Goal: Check status: Check status

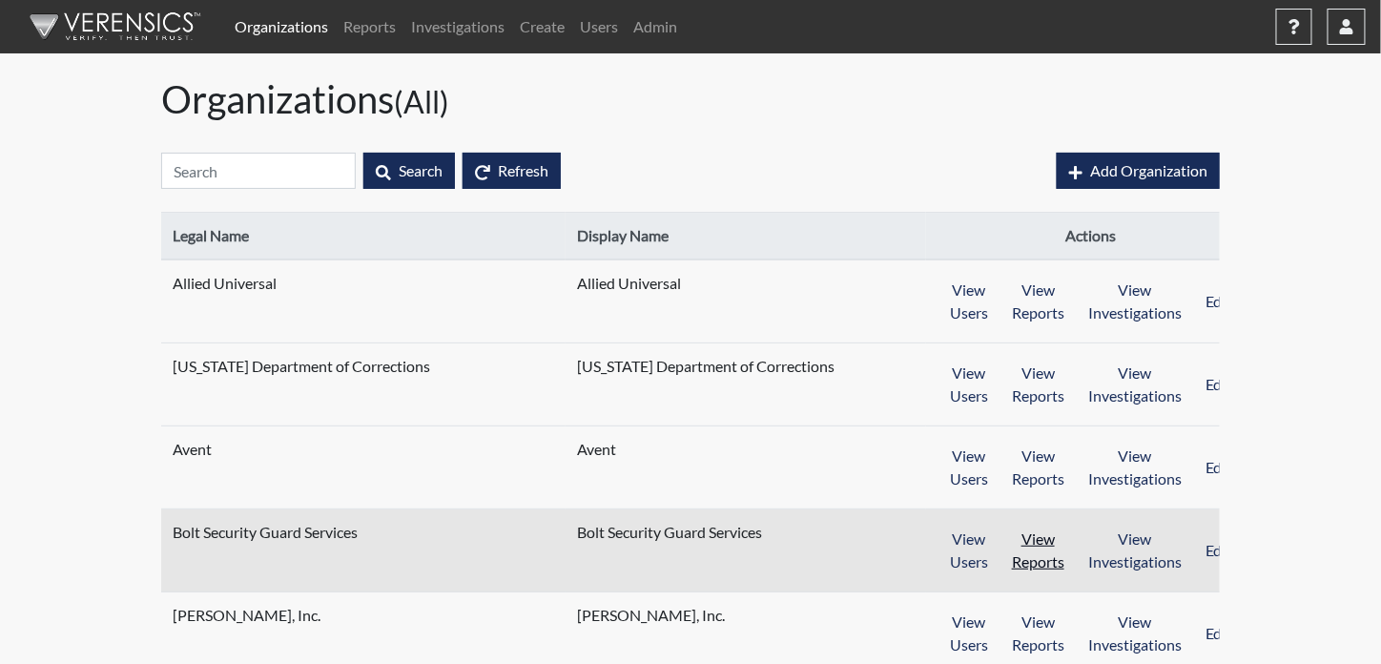
click at [1006, 553] on button "View Reports" at bounding box center [1038, 550] width 77 height 59
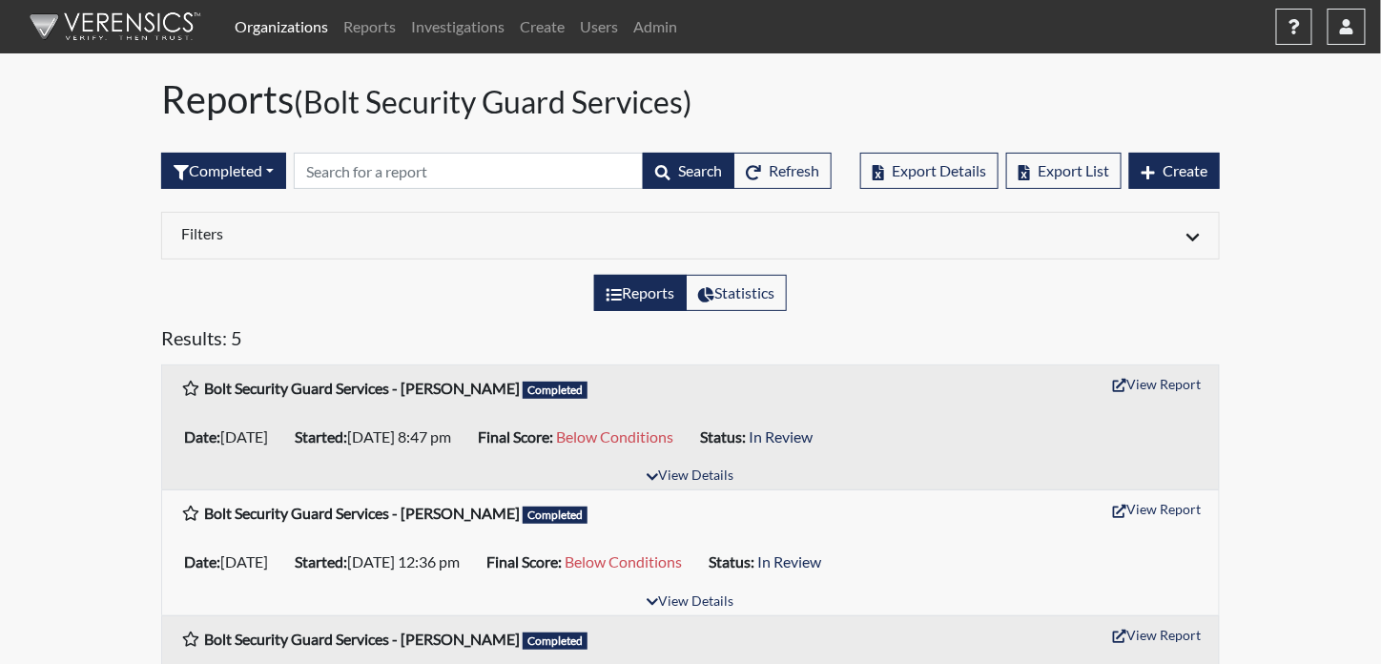
click at [275, 29] on link "Organizations" at bounding box center [281, 27] width 109 height 38
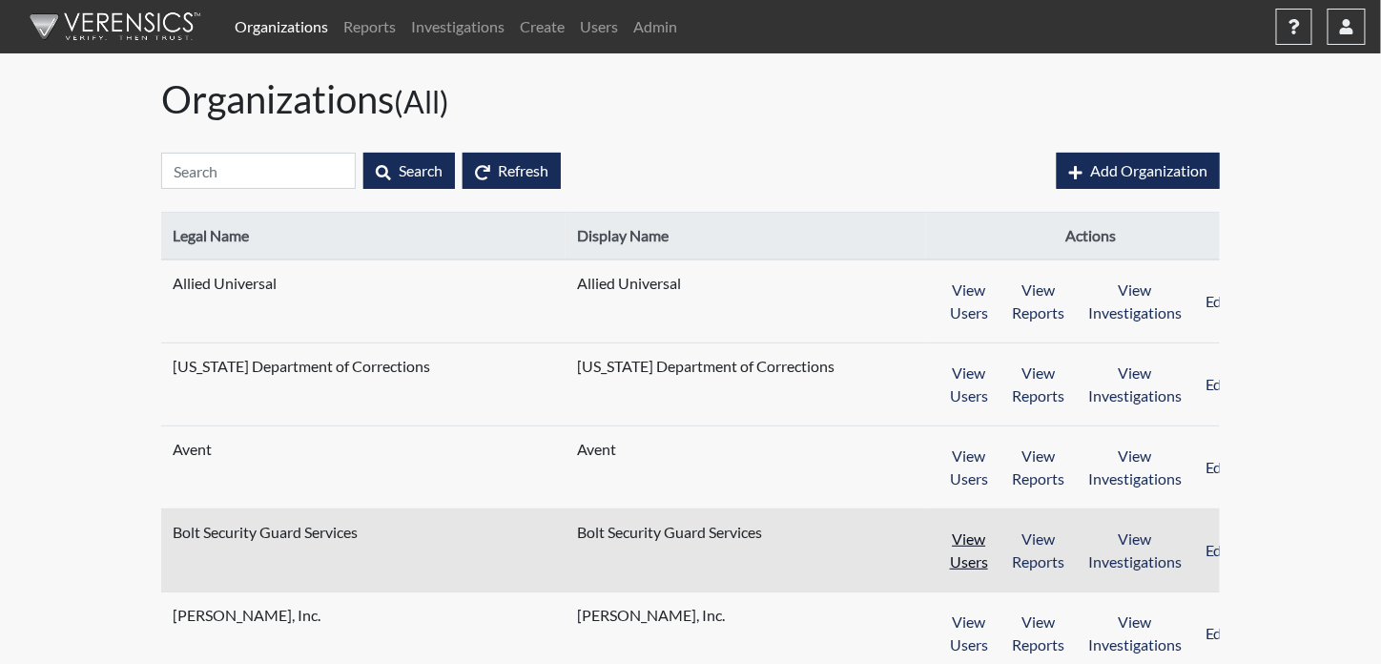
click at [955, 555] on button "View Users" at bounding box center [969, 550] width 63 height 59
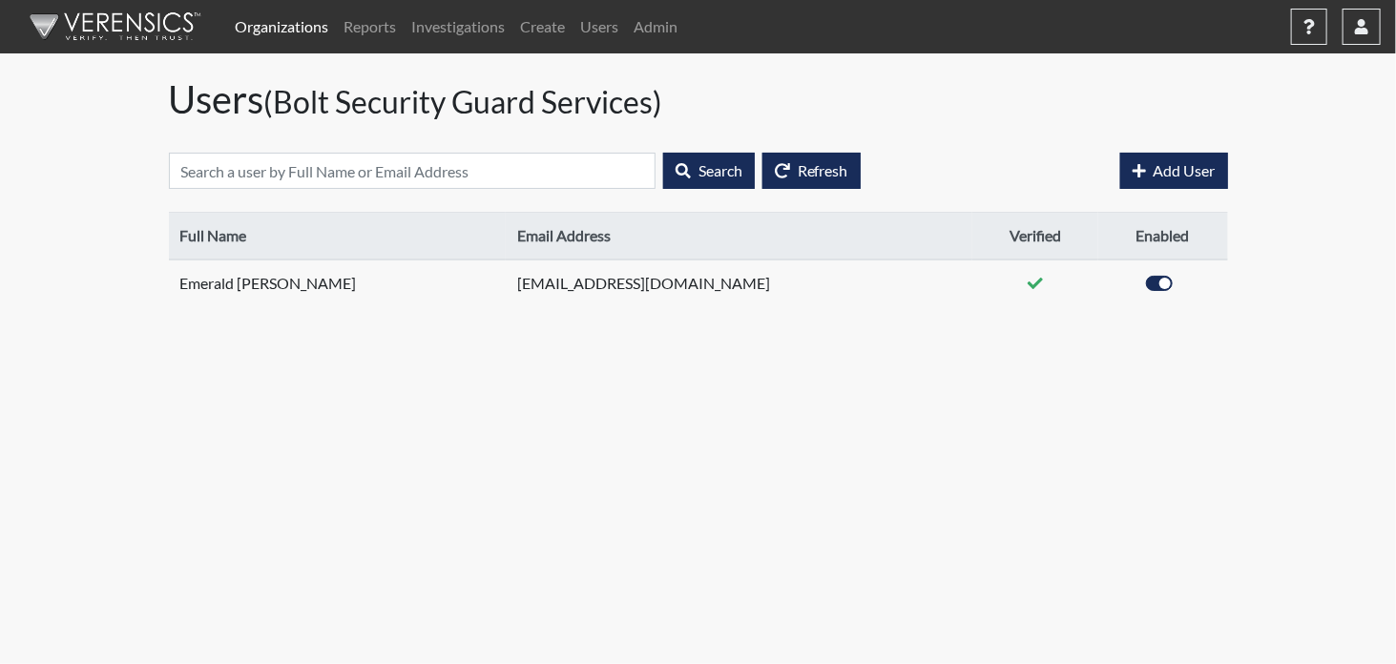
click at [279, 32] on link "Organizations" at bounding box center [281, 27] width 109 height 38
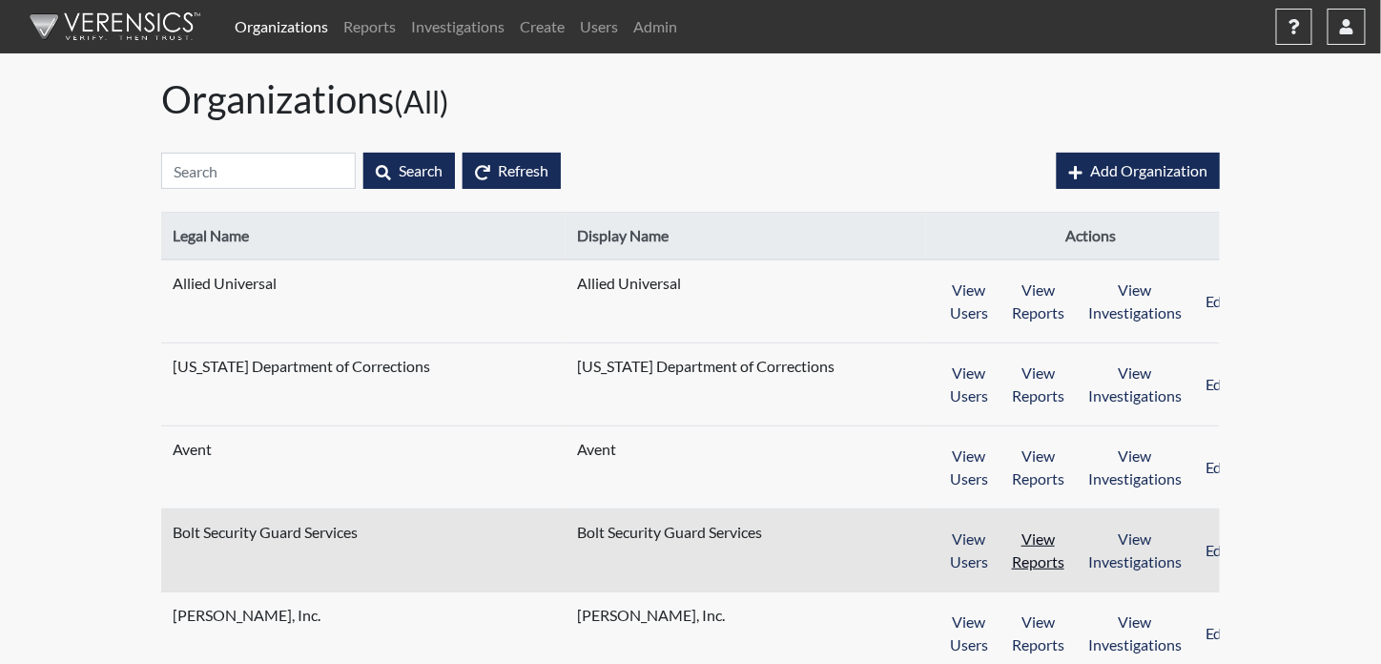
click at [1024, 545] on button "View Reports" at bounding box center [1038, 550] width 77 height 59
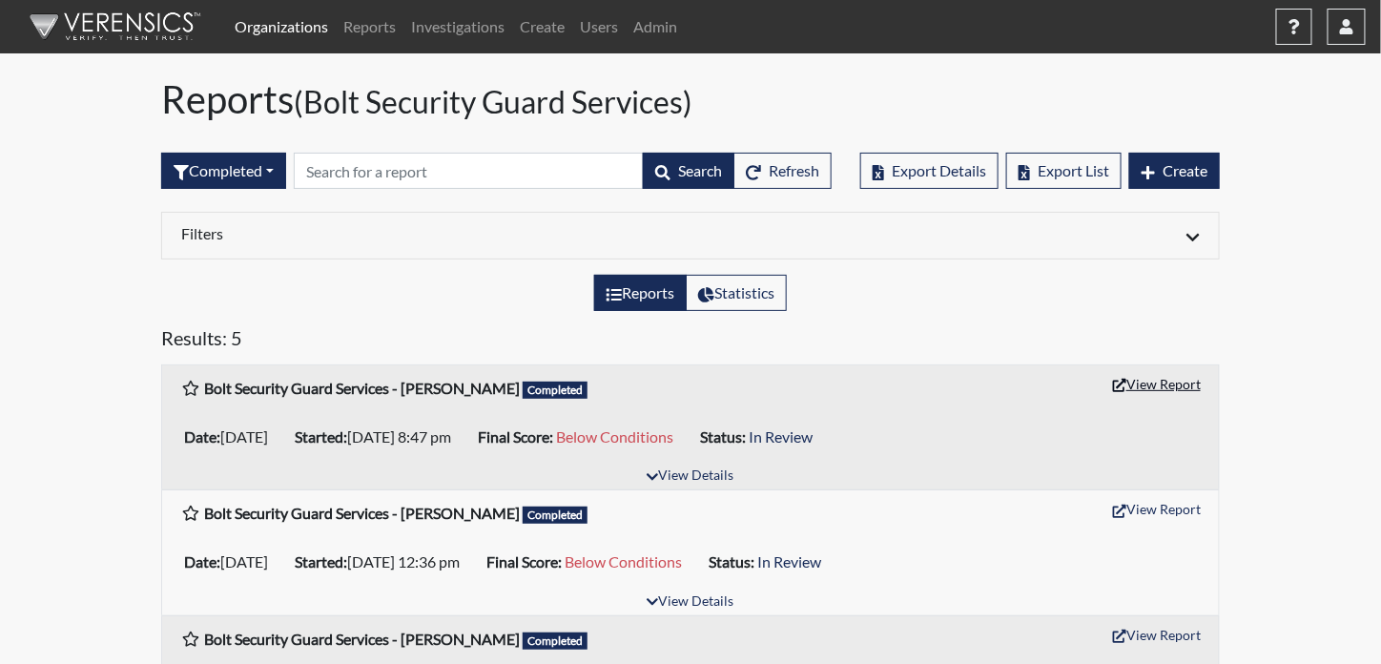
click at [1166, 378] on button "View Report" at bounding box center [1157, 384] width 105 height 30
click at [1168, 505] on button "View Report" at bounding box center [1157, 509] width 105 height 30
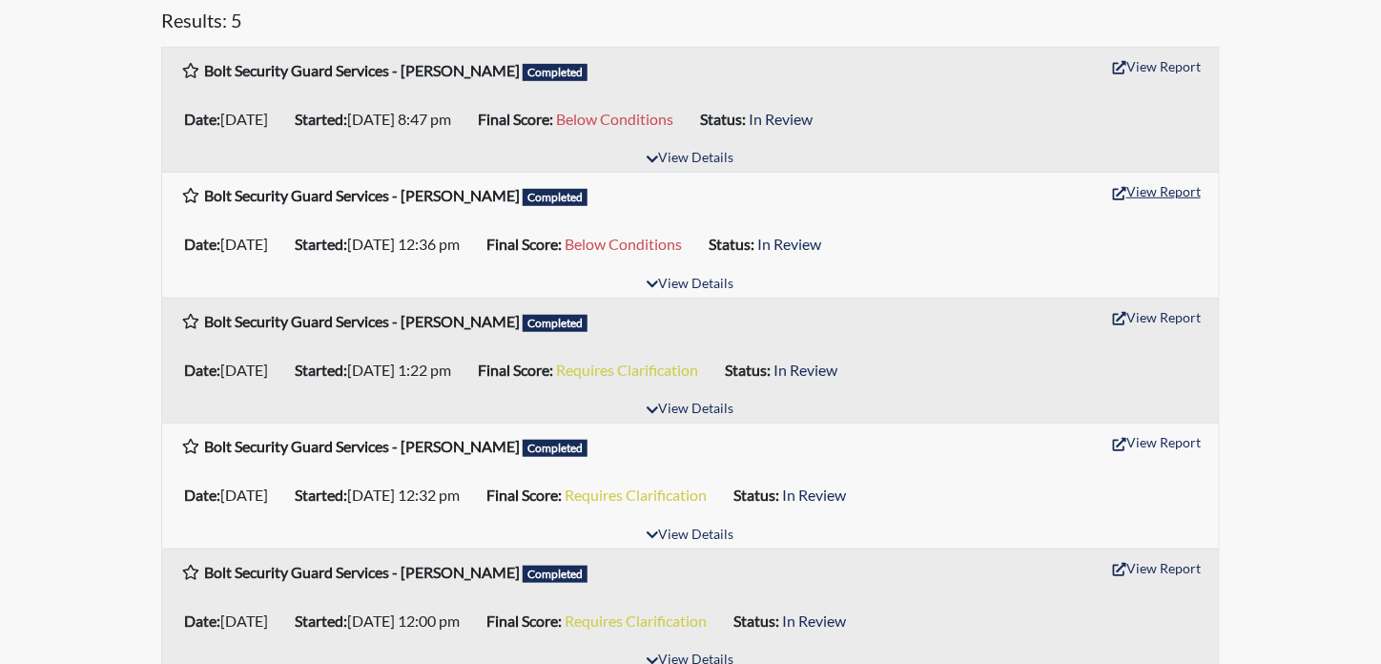
scroll to position [336, 0]
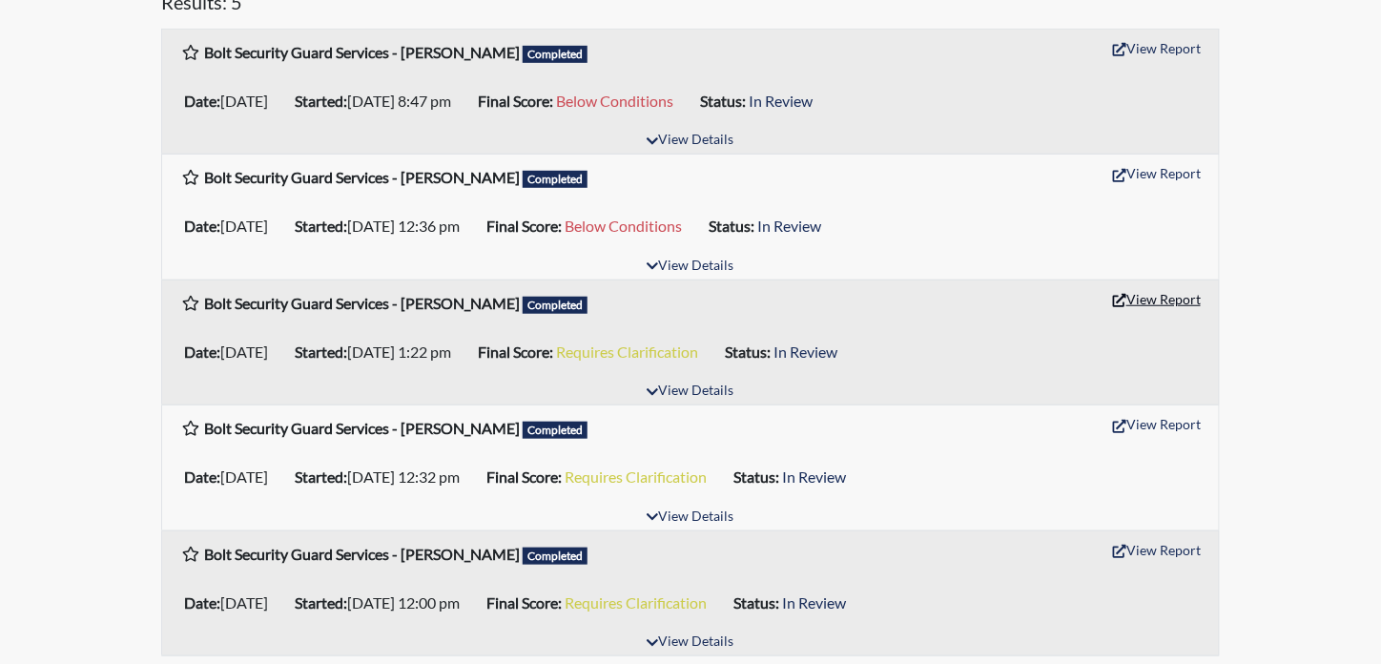
click at [1154, 295] on button "View Report" at bounding box center [1157, 299] width 105 height 30
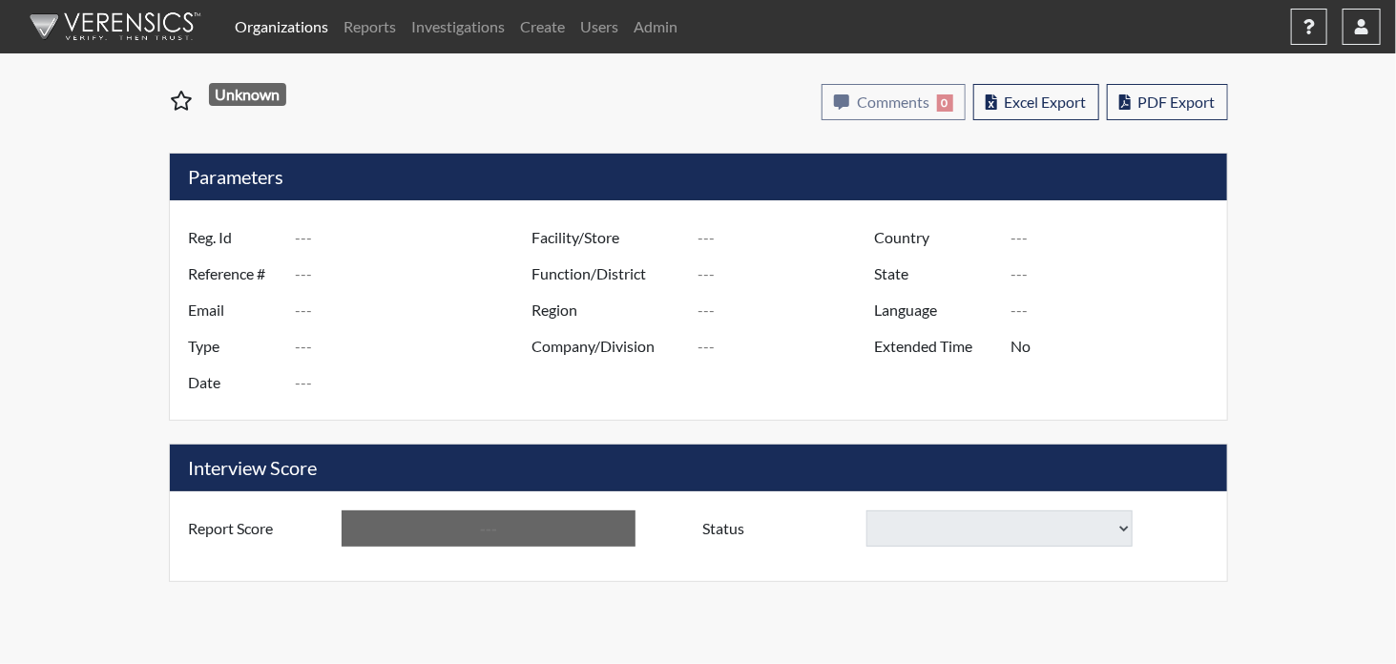
type input "[PERSON_NAME]"
type input "50990"
type input "[EMAIL_ADDRESS][DOMAIN_NAME]"
type input "Pre-Employment"
type input "[DATE]"
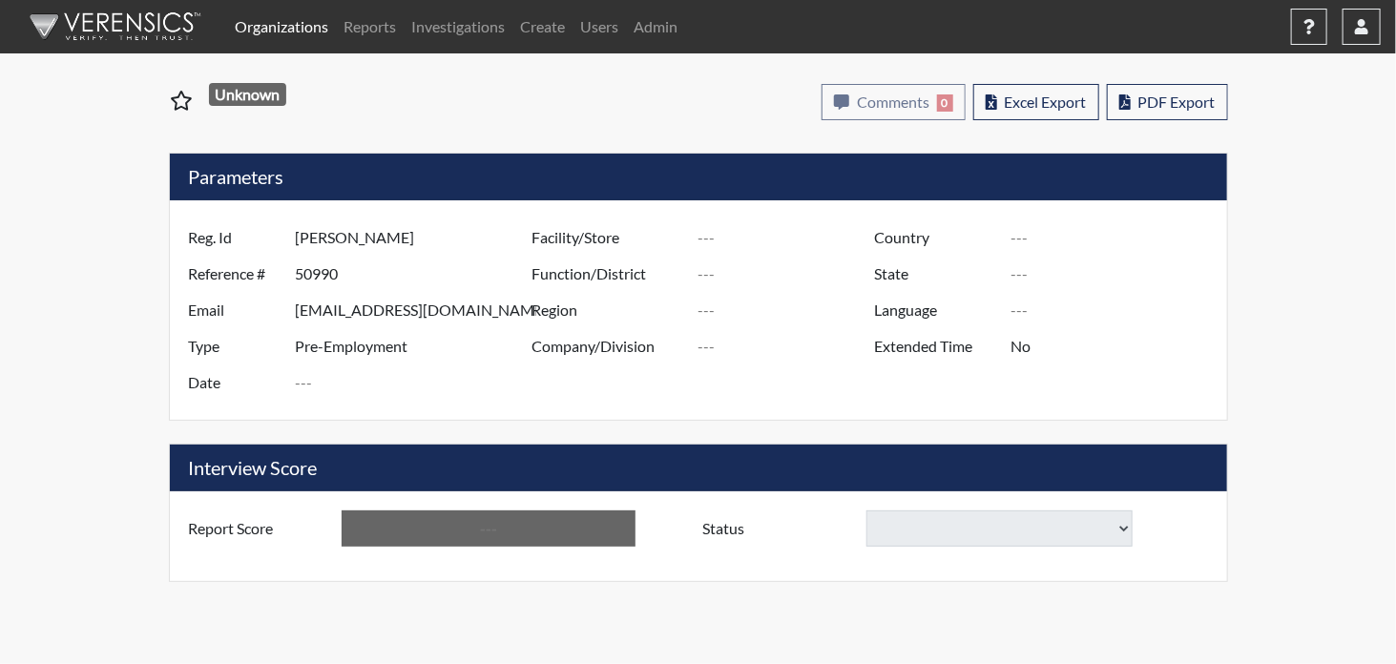
type input "[GEOGRAPHIC_DATA]"
type input "[US_STATE]"
type input "English"
type input "Yes"
type input "Below Conditions"
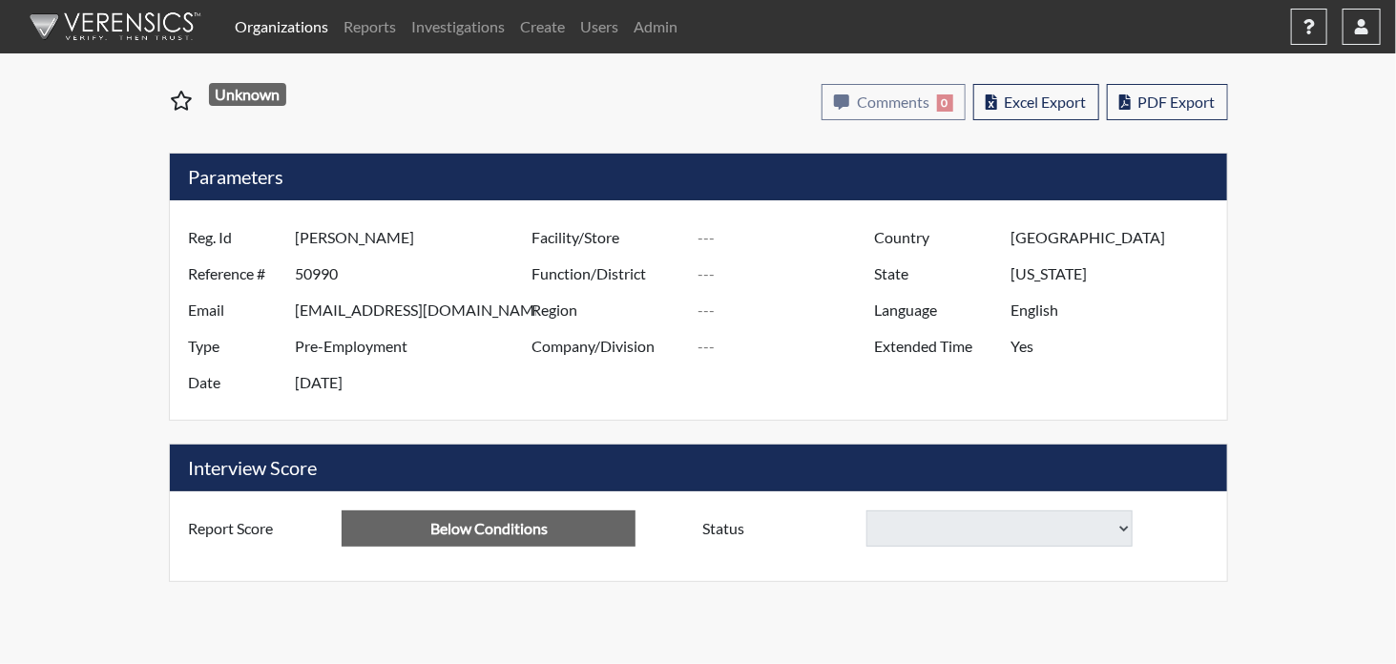
select select
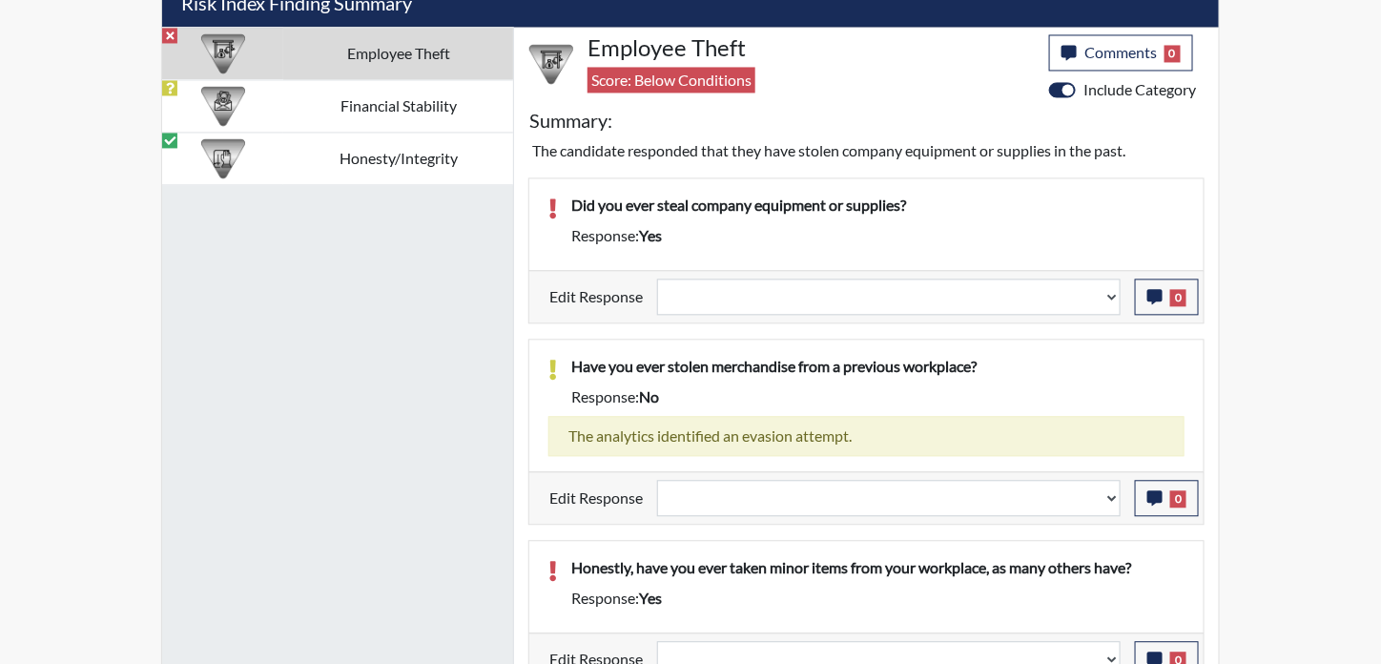
scroll to position [1267, 0]
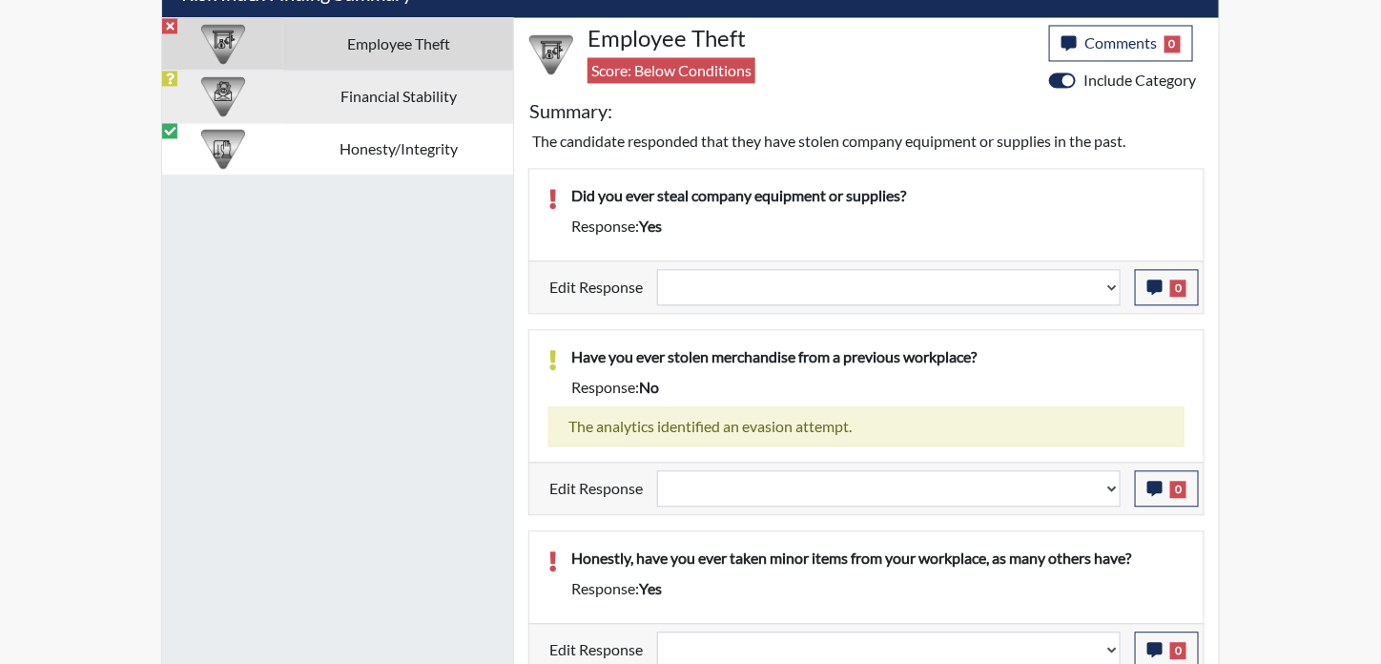
click at [427, 86] on td "Financial Stability" at bounding box center [398, 96] width 230 height 52
select select
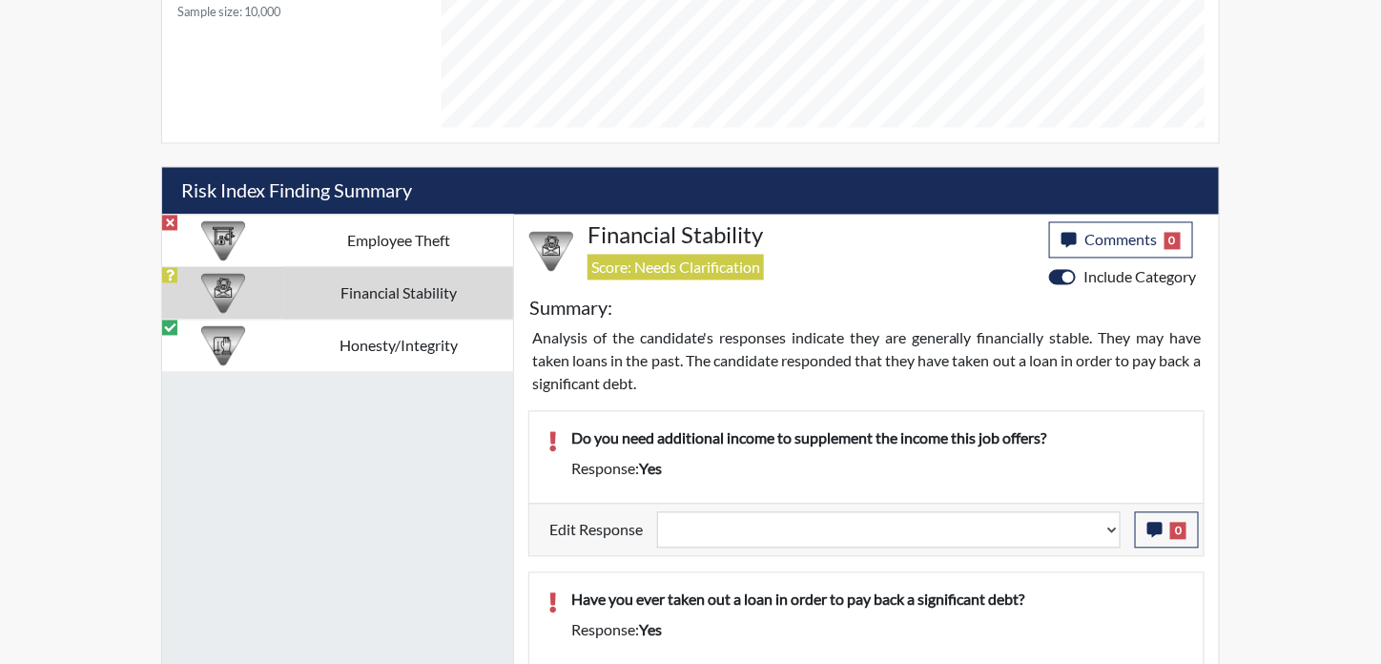
scroll to position [1148, 0]
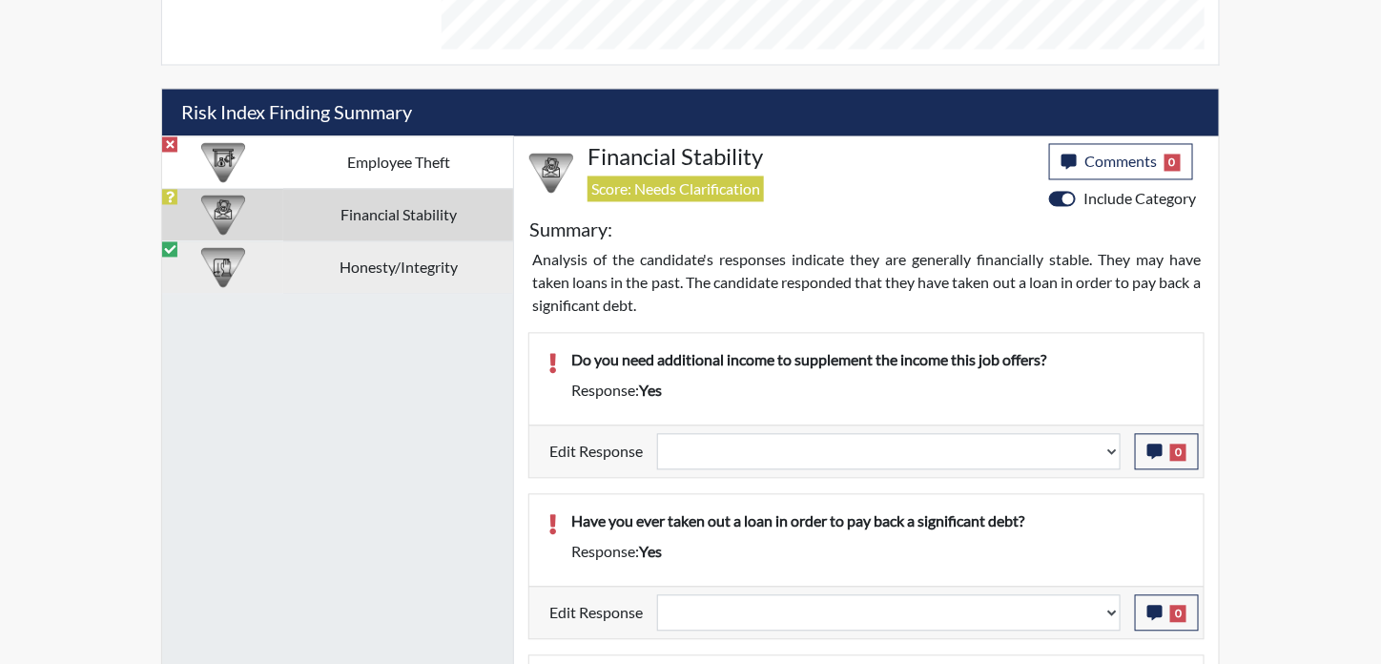
click at [435, 260] on td "Honesty/Integrity" at bounding box center [398, 267] width 230 height 52
select select
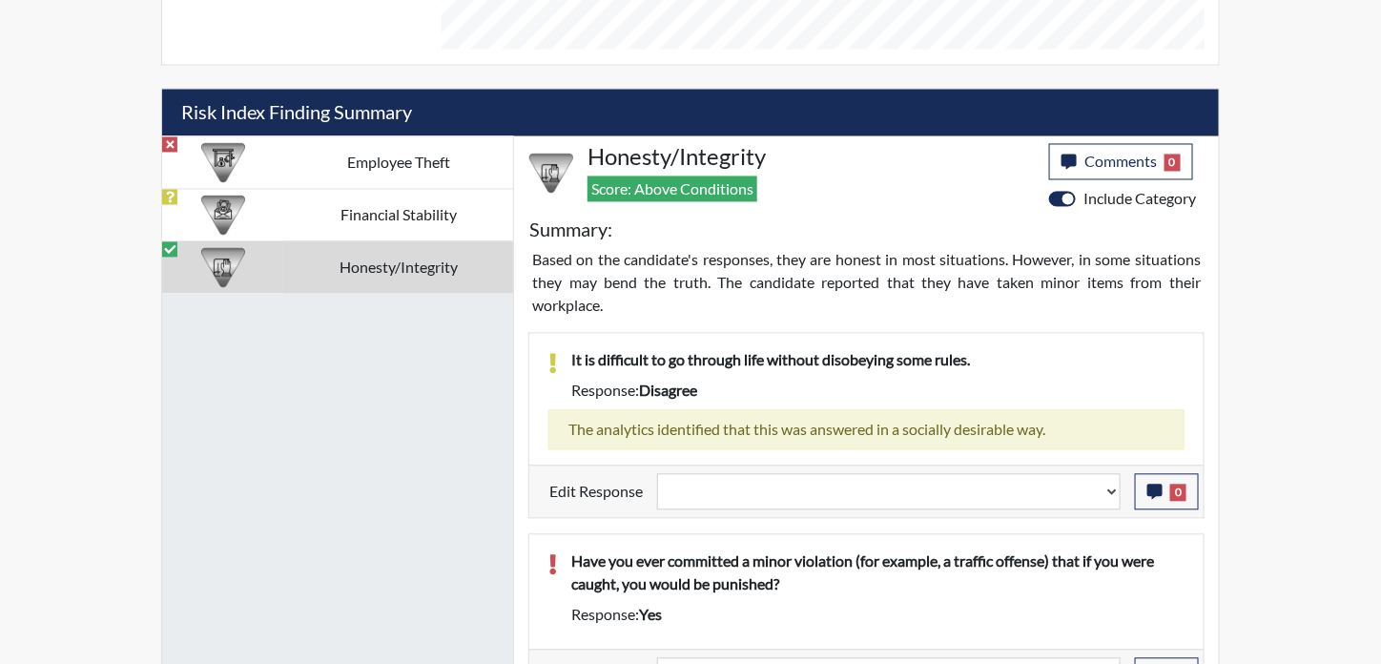
scroll to position [1336, 0]
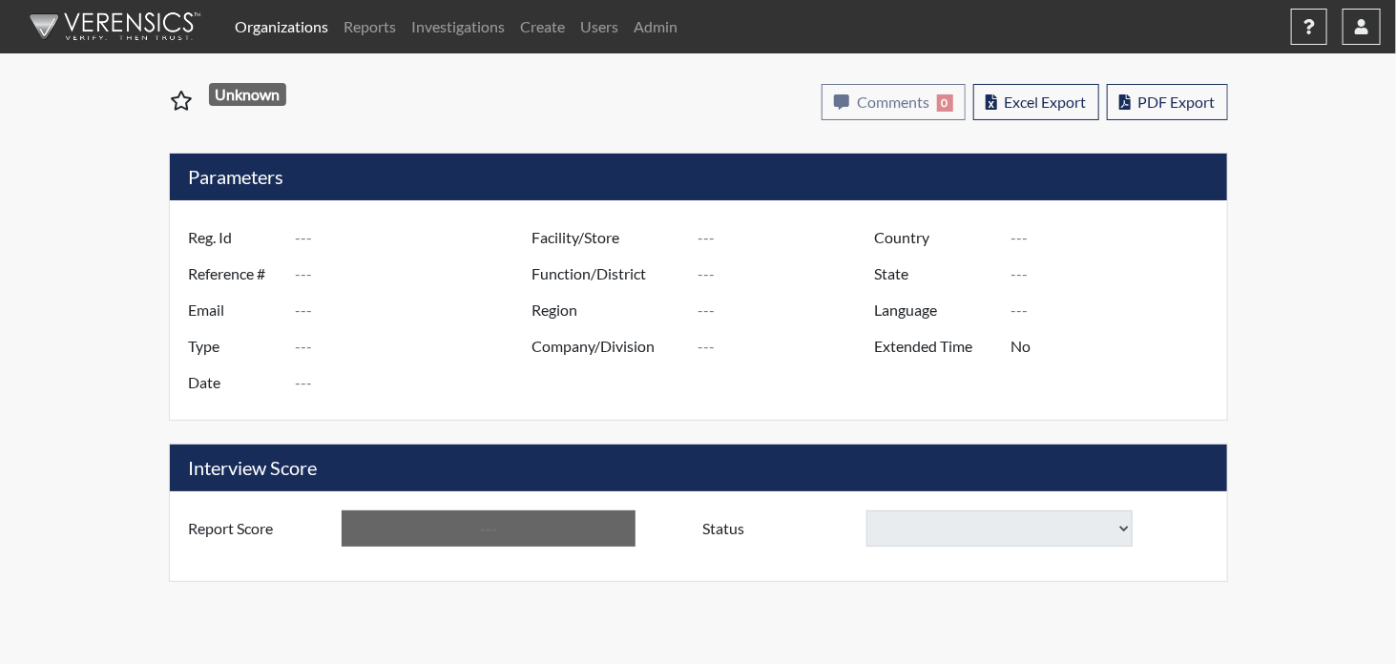
type input "Gerald Cooper"
type input "51013"
type input "geraldccoopersr@gmail.com"
type input "Pre-Employment"
type input "Aug 29, 2025"
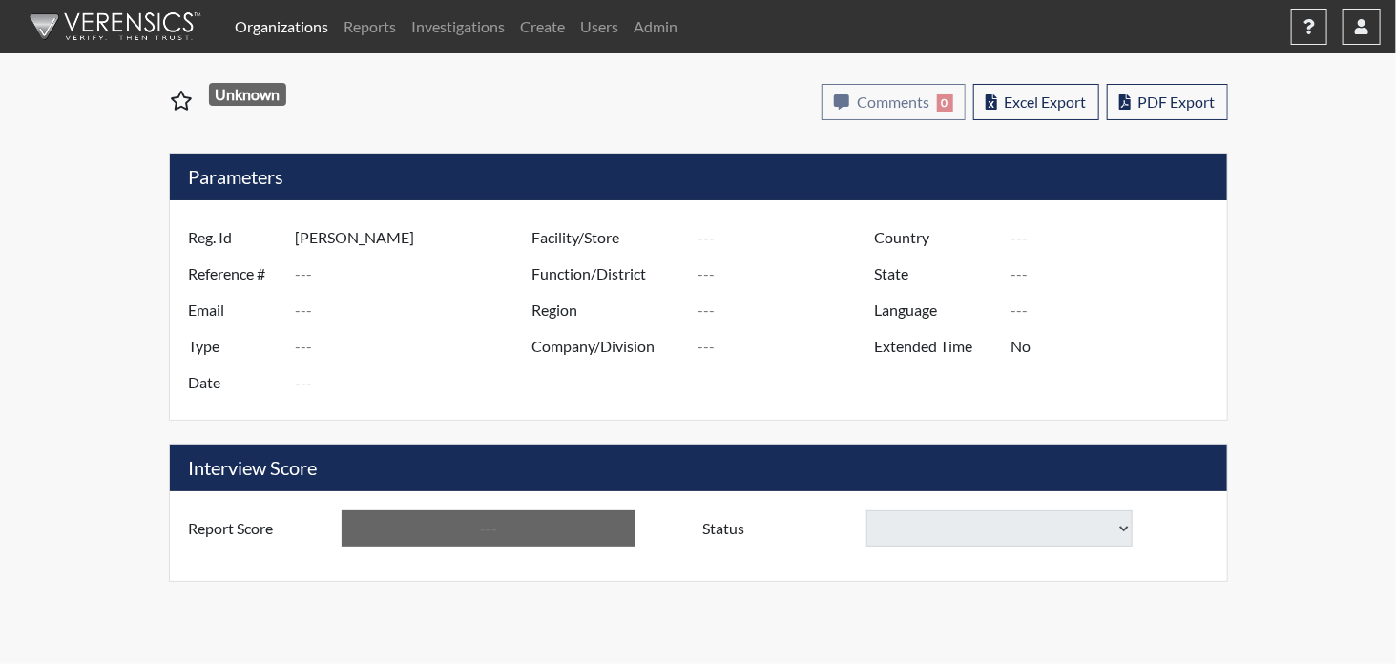
type input "[GEOGRAPHIC_DATA]"
type input "[US_STATE]"
type input "English"
type input "Yes"
type input "Below Conditions"
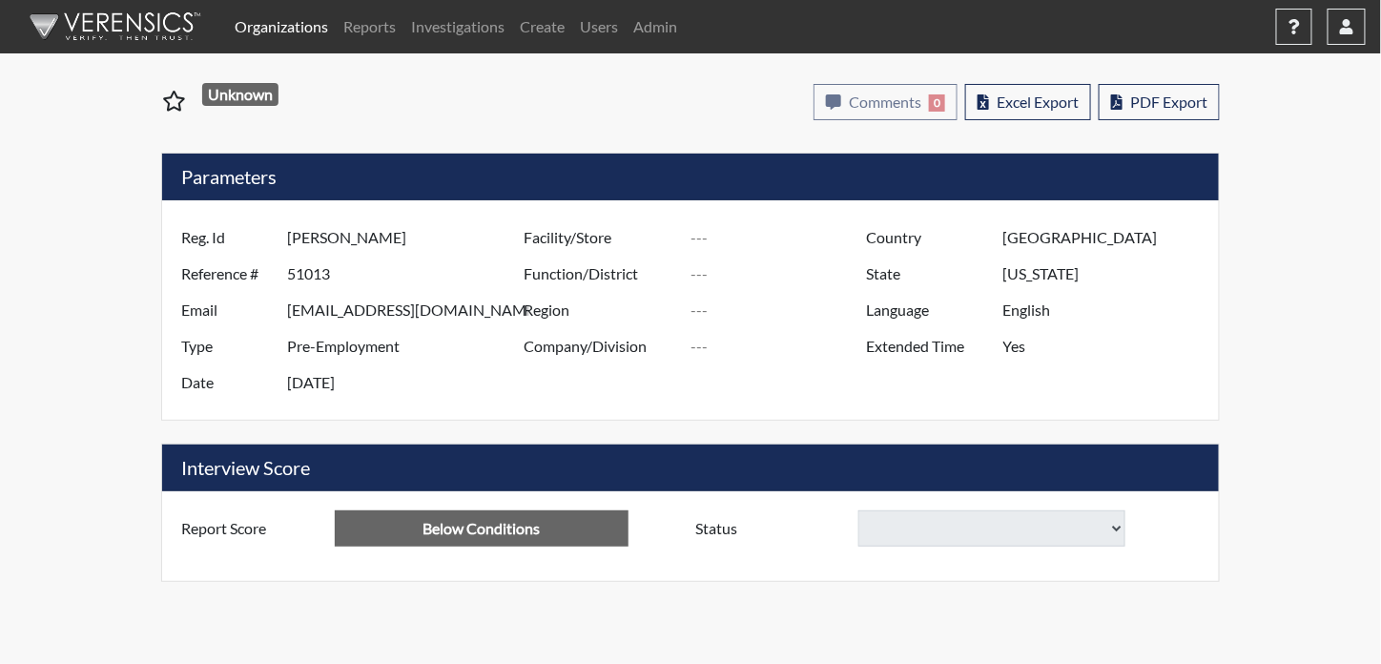
select select
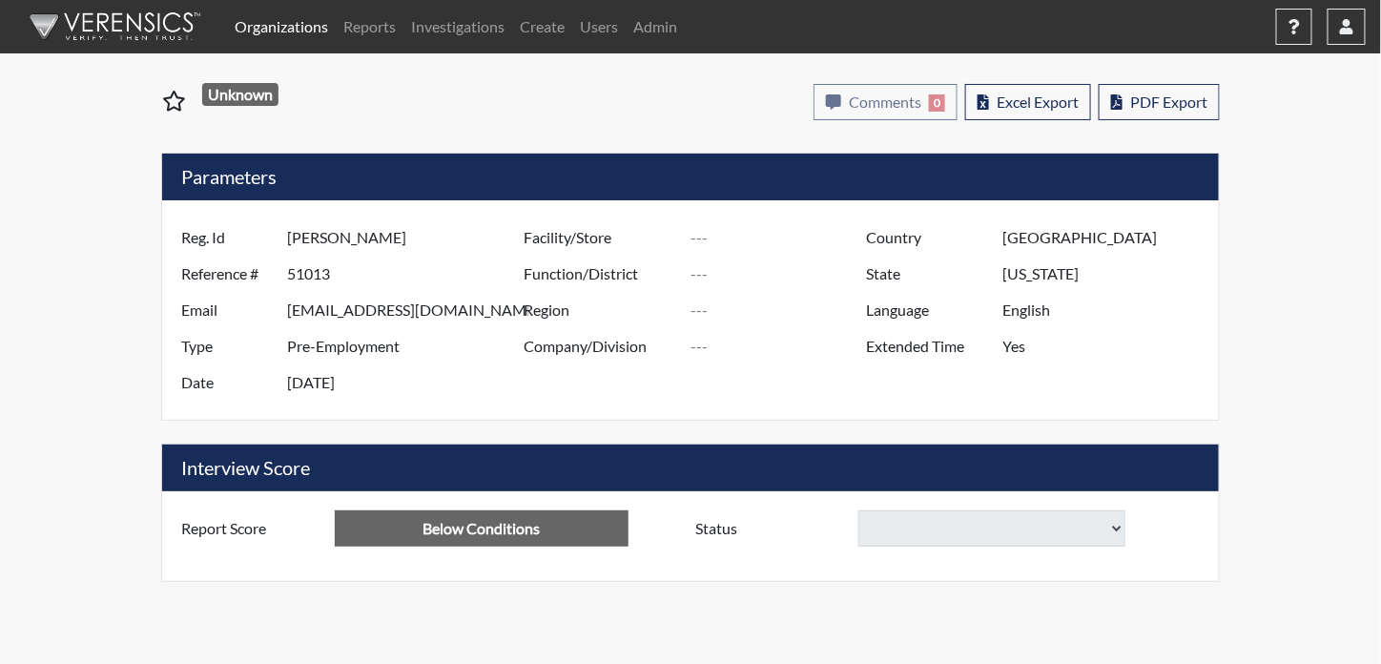
select select
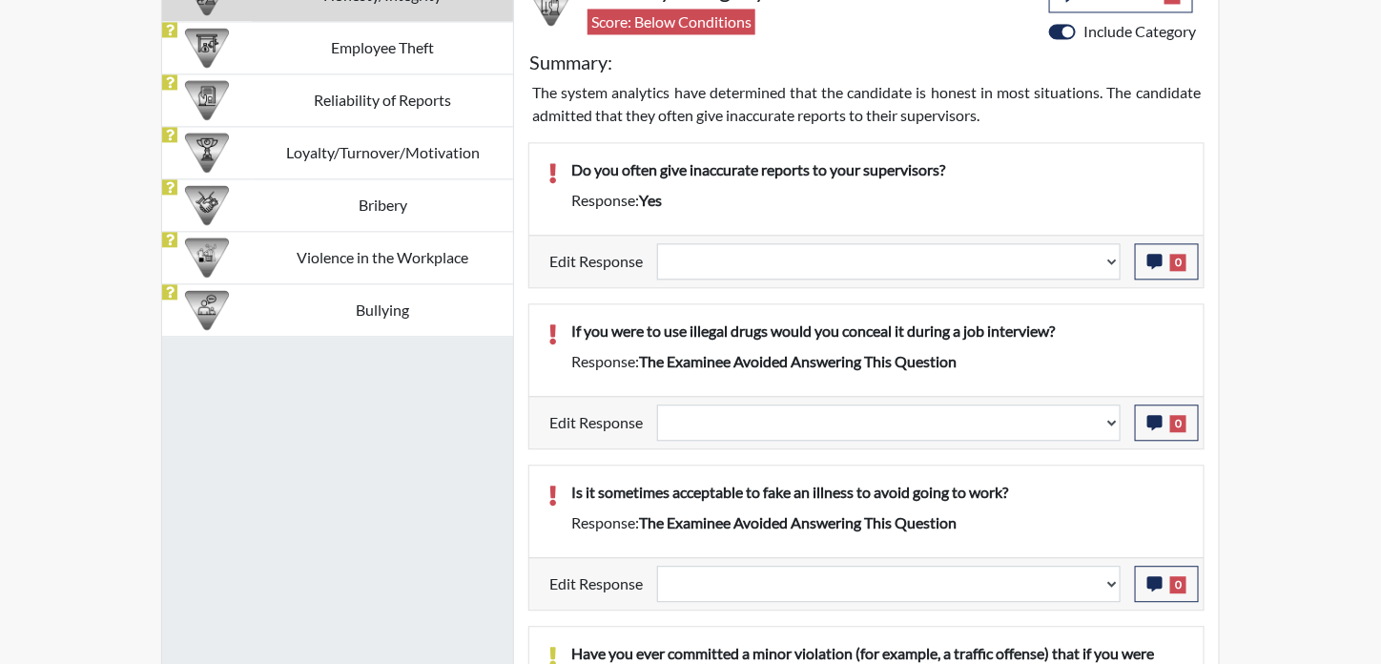
scroll to position [1317, 0]
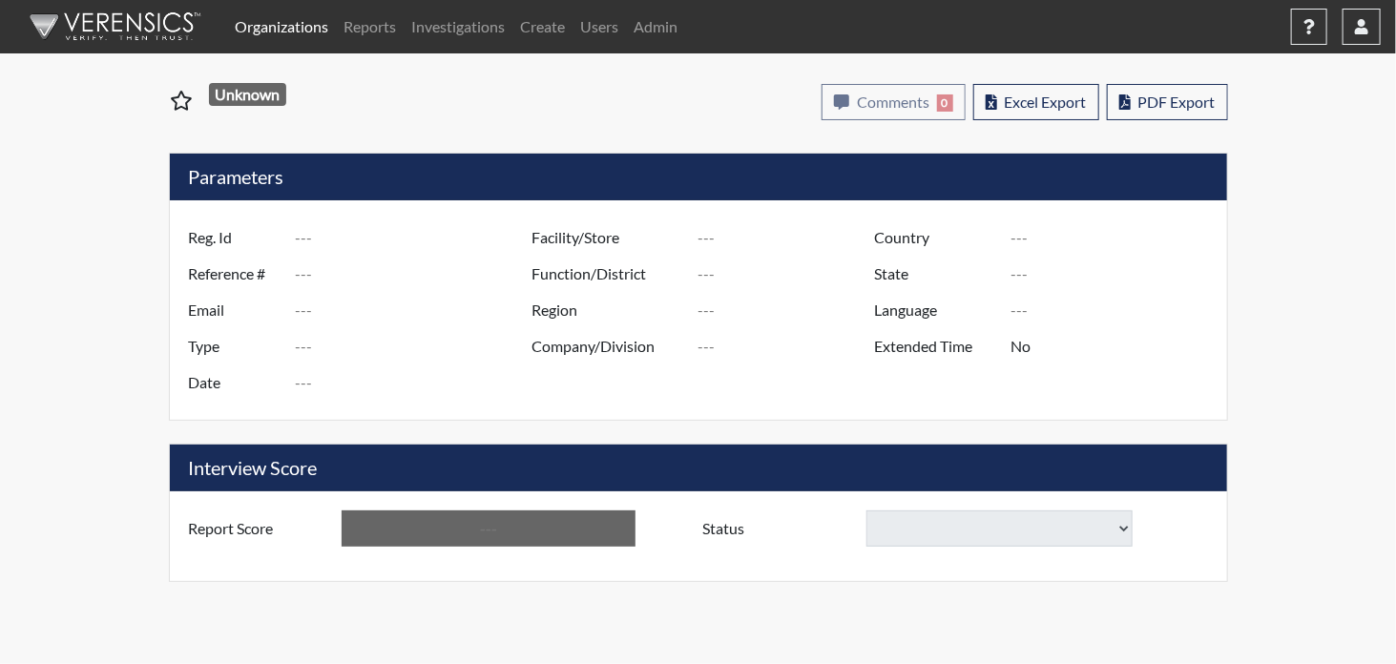
type input "Michael Beauregard"
type input "50992"
type input "mlbeauregard10@gmail.com"
type input "Pre-Employment"
type input "[DATE]"
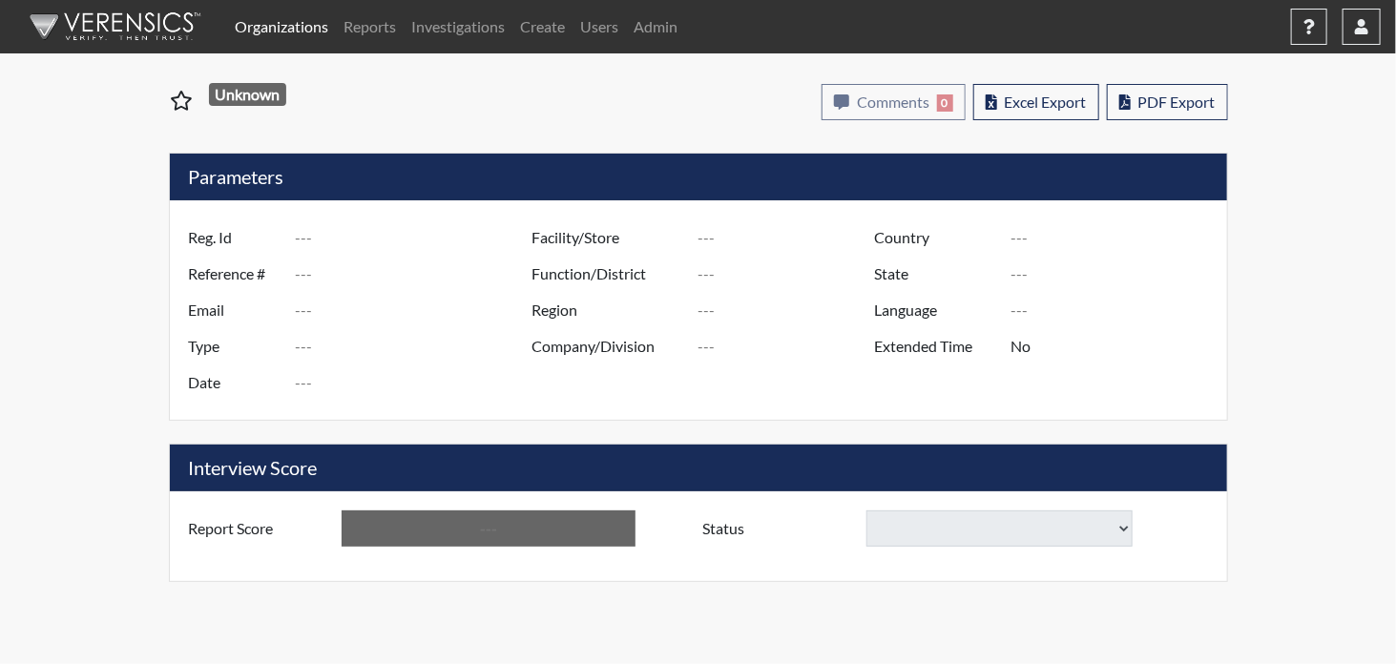
type input "[GEOGRAPHIC_DATA]"
type input "[US_STATE]"
type input "English"
type input "Yes"
type input "Requires Clarification"
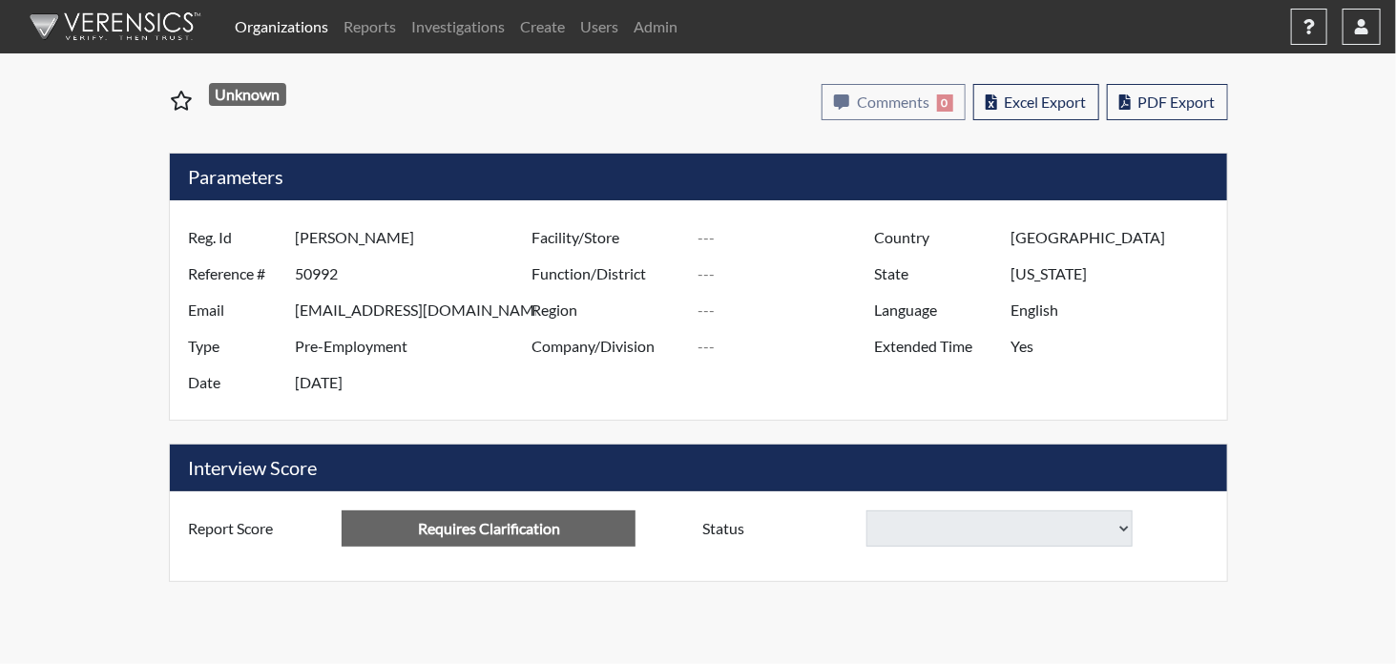
select select
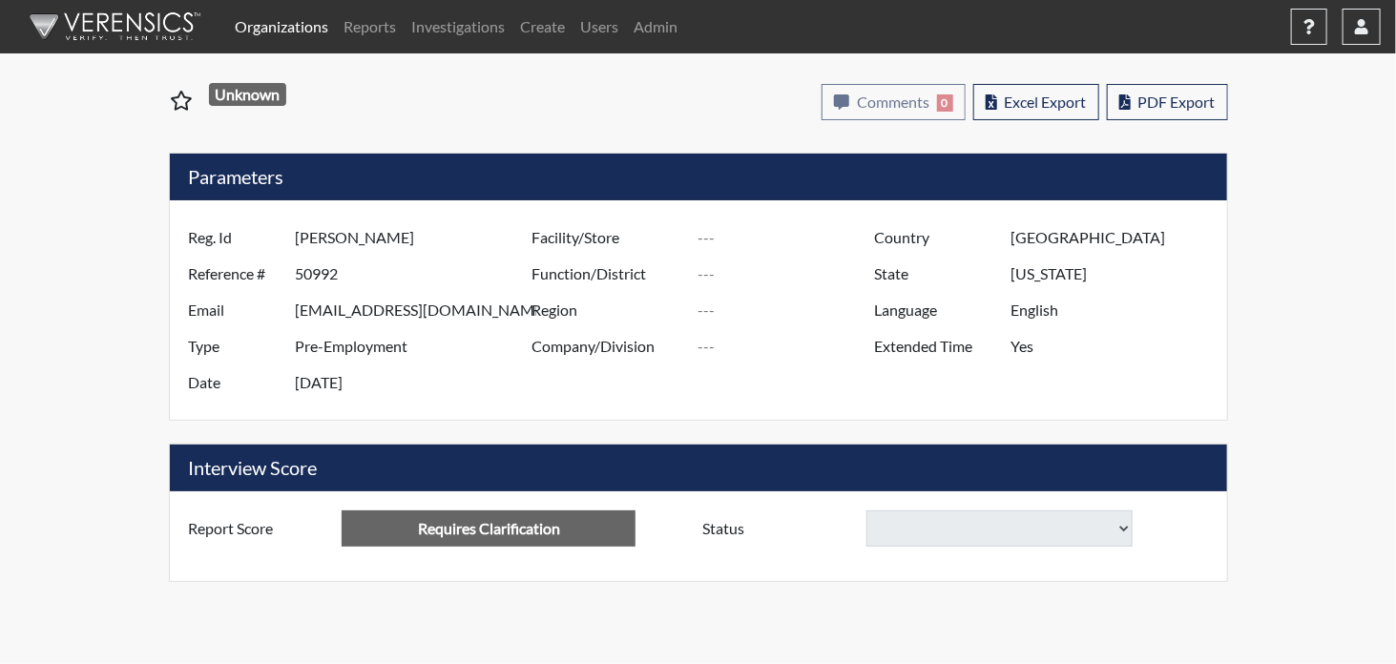
select select
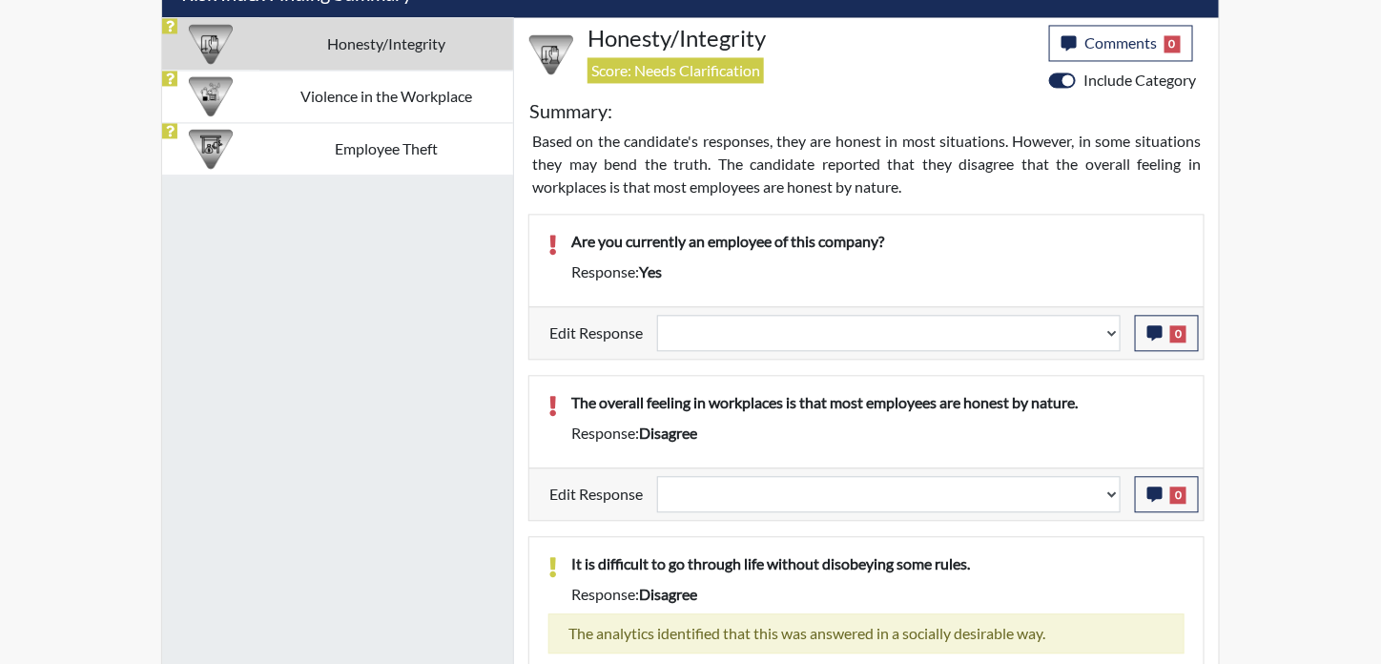
scroll to position [1266, 0]
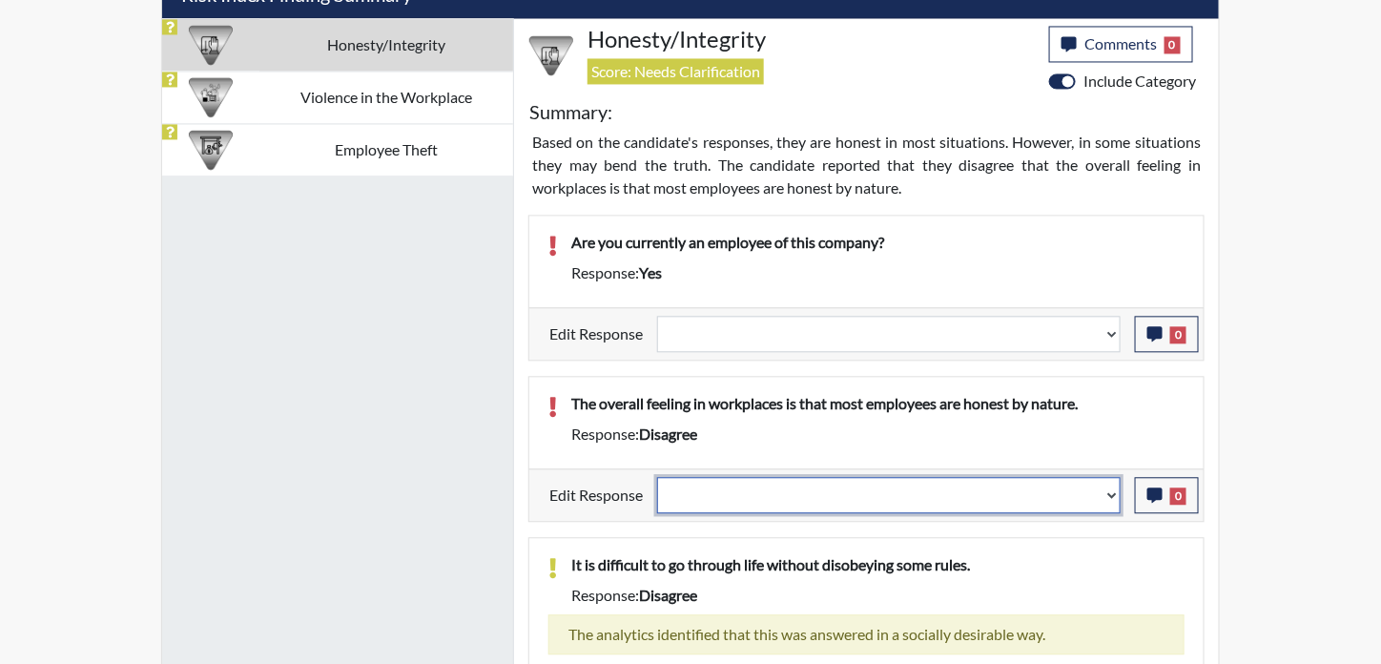
click at [1101, 482] on select "Question is not relevant. Results will be updated. Reasonable explanation provi…" at bounding box center [889, 495] width 464 height 36
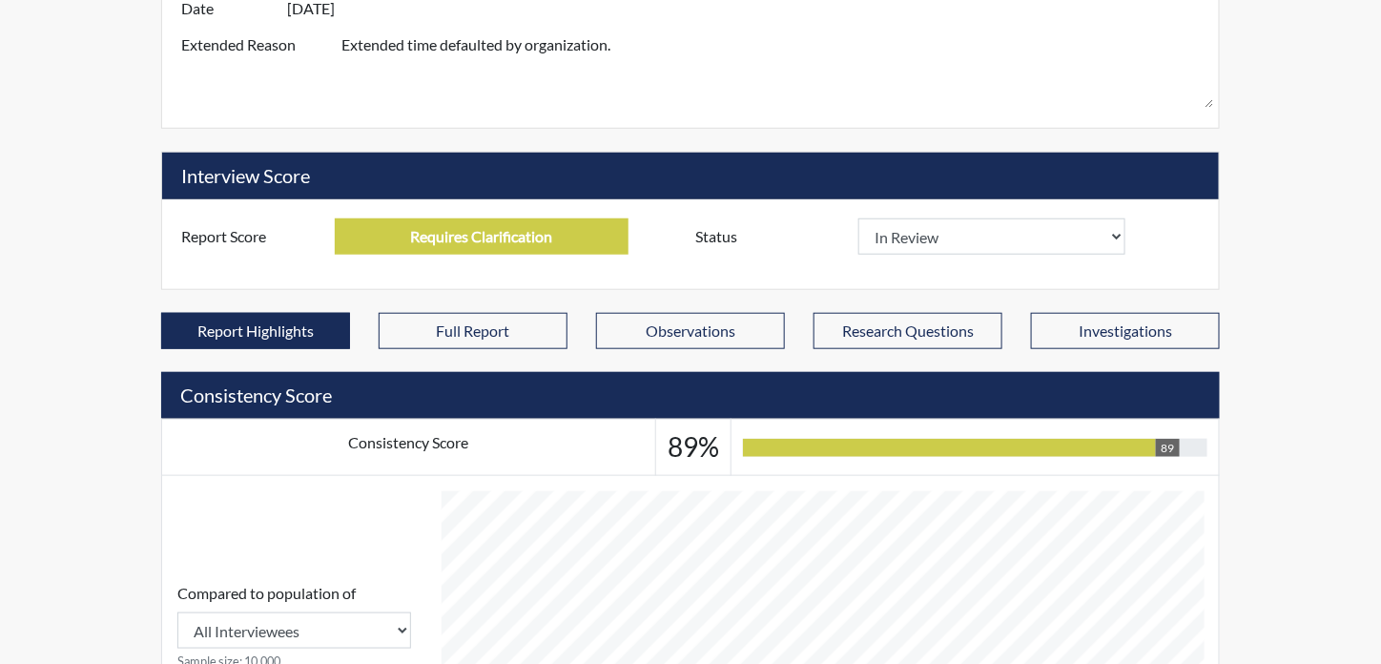
scroll to position [217, 0]
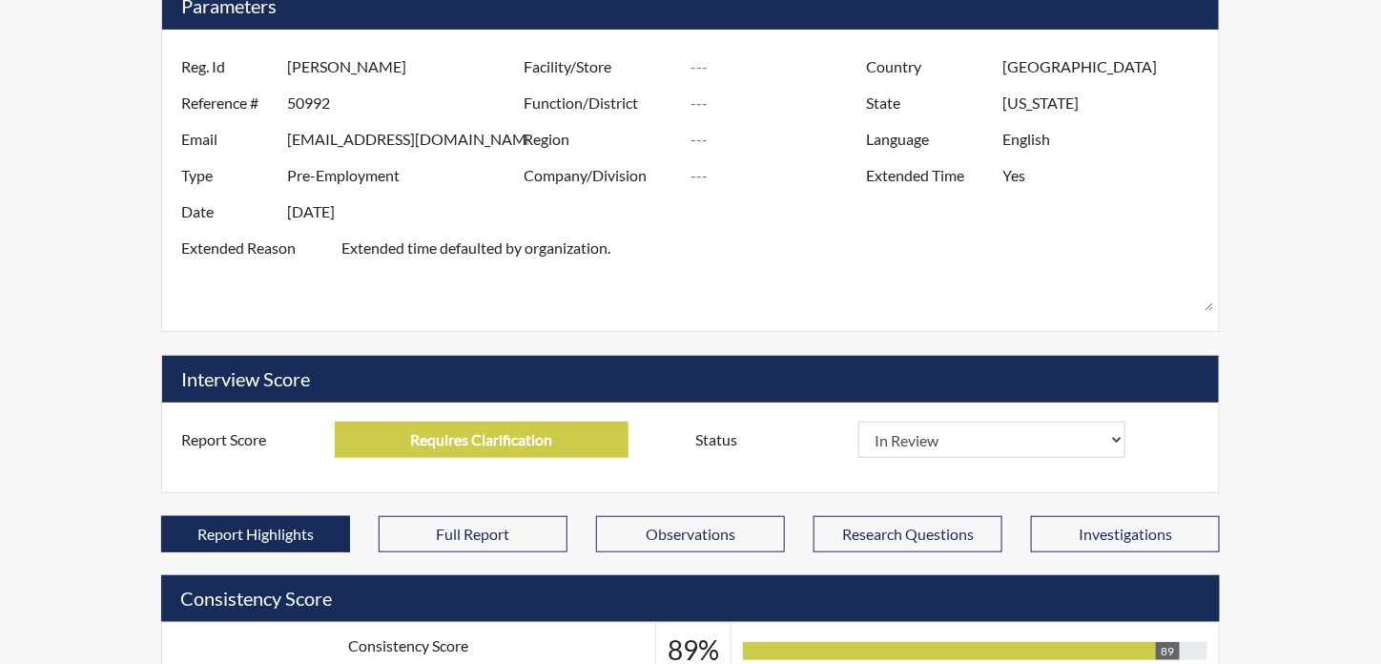
select select
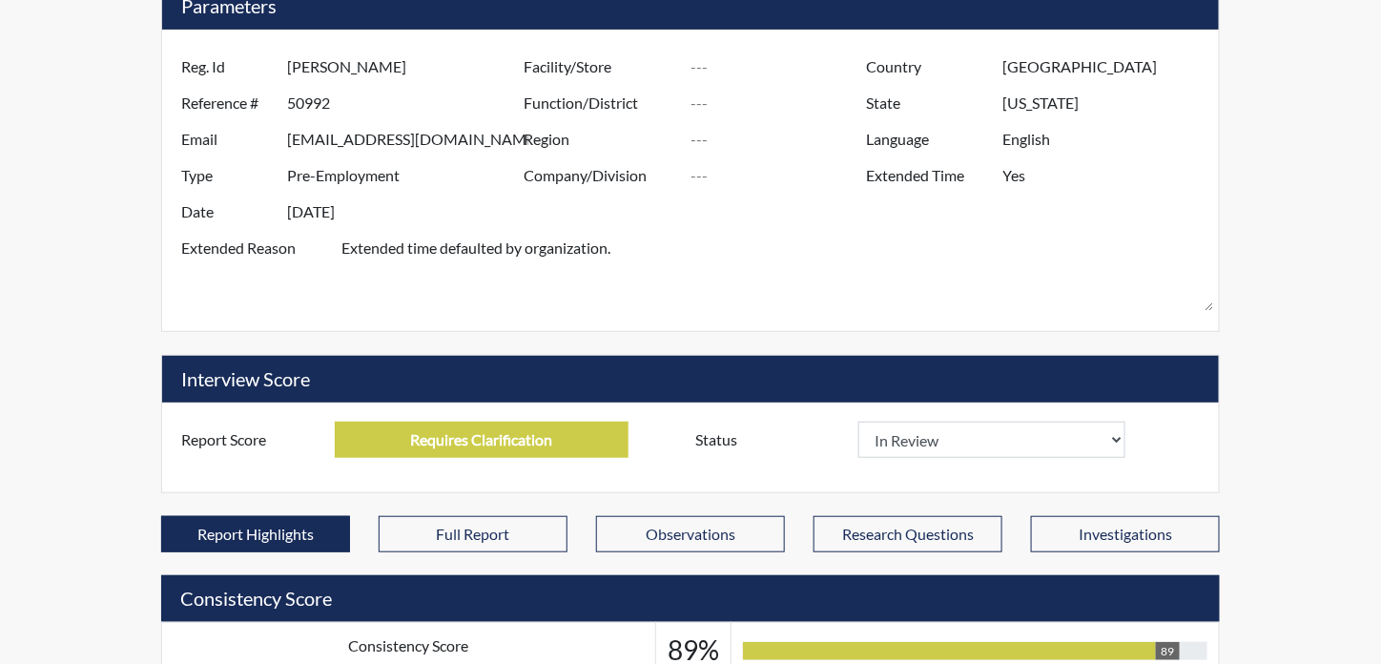
select select
